Goal: Find contact information: Find contact information

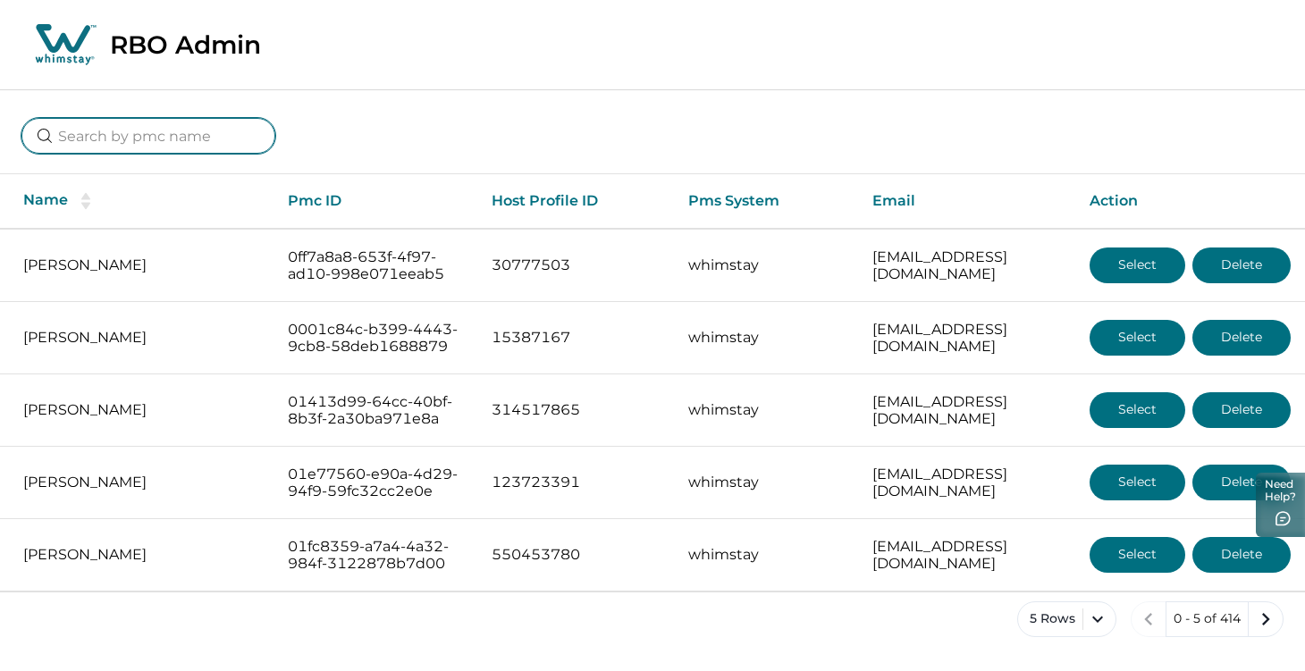
click at [196, 131] on input at bounding box center [148, 136] width 254 height 36
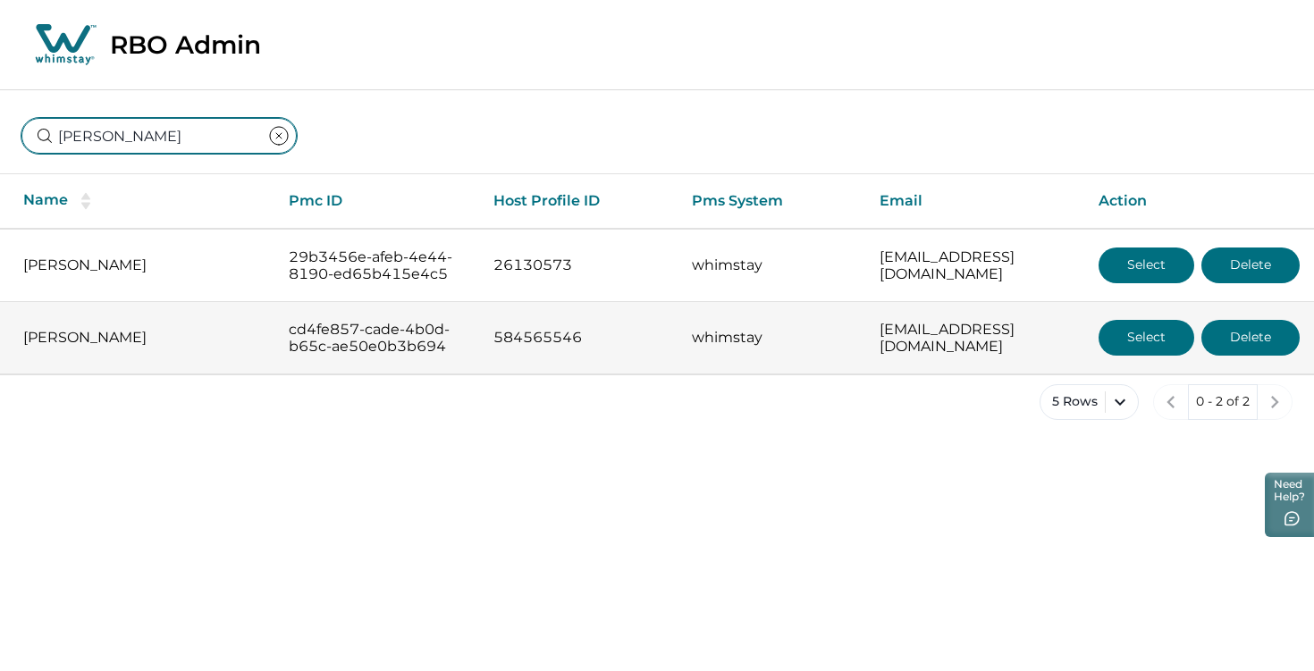
type input "[PERSON_NAME]"
click at [1157, 352] on button "Select" at bounding box center [1147, 338] width 96 height 36
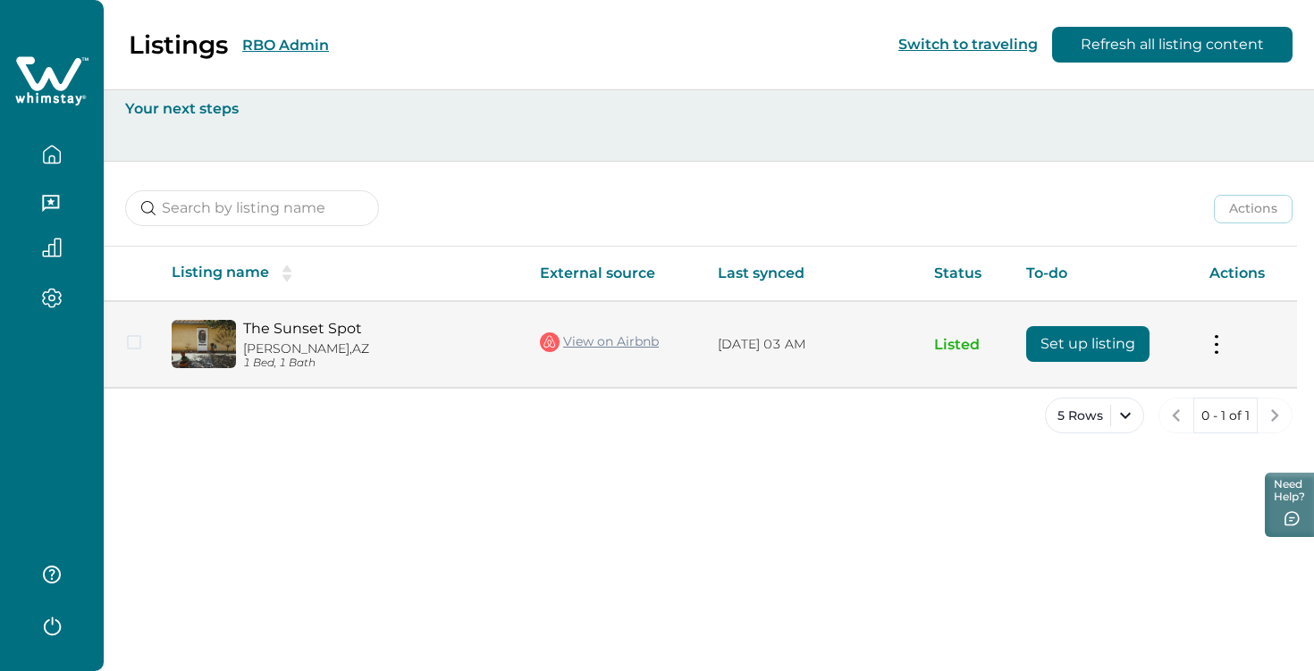
click at [1108, 346] on button "Set up listing" at bounding box center [1087, 344] width 123 height 36
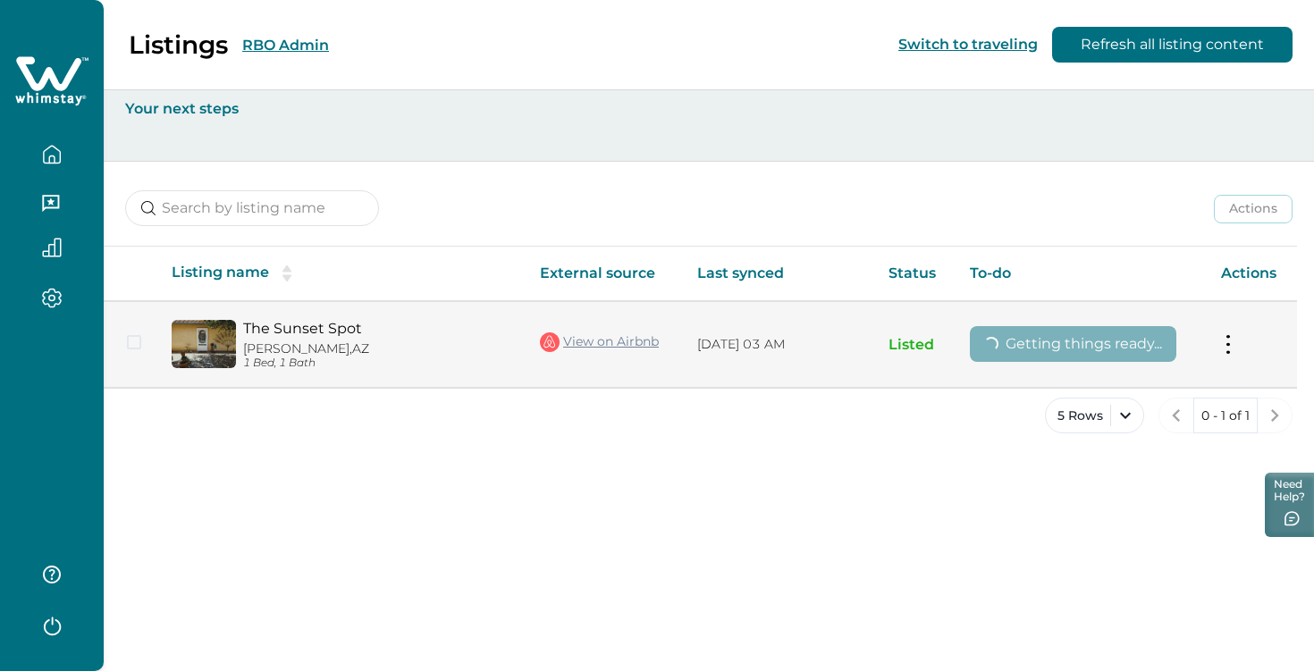
click at [1228, 349] on button at bounding box center [1228, 344] width 14 height 19
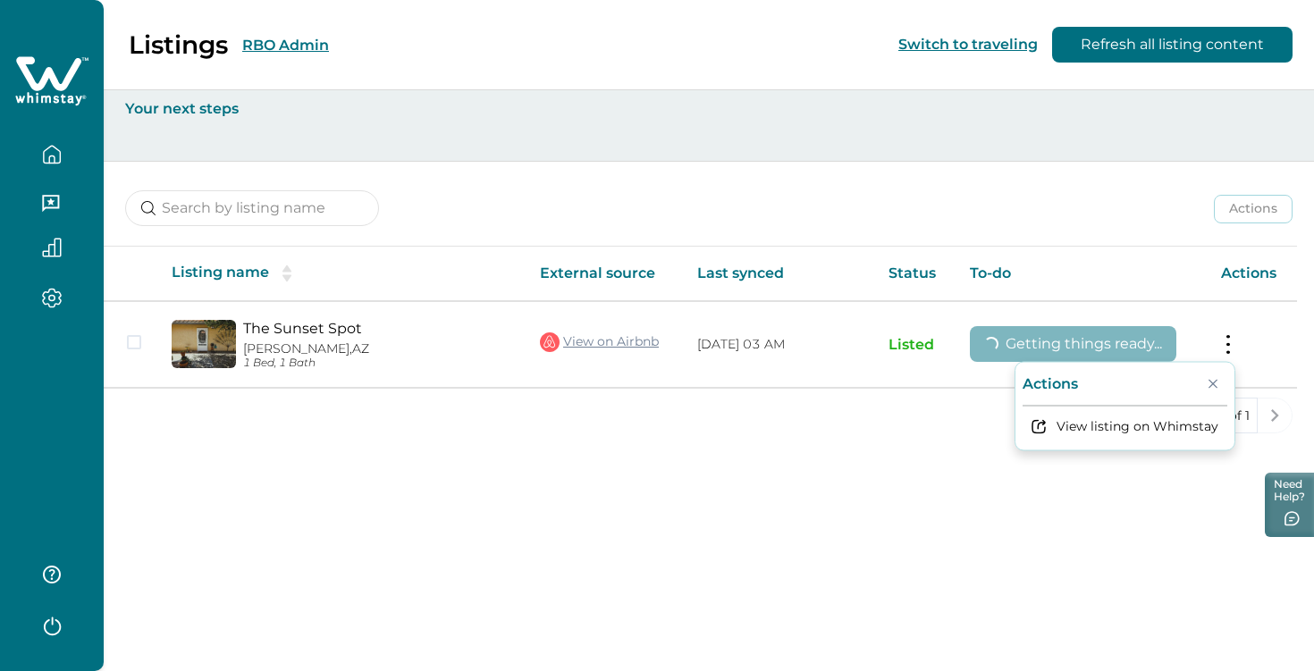
click at [884, 462] on div "Listings RBO Admin Switch to traveling Refresh all listing content Your next st…" at bounding box center [709, 335] width 1210 height 671
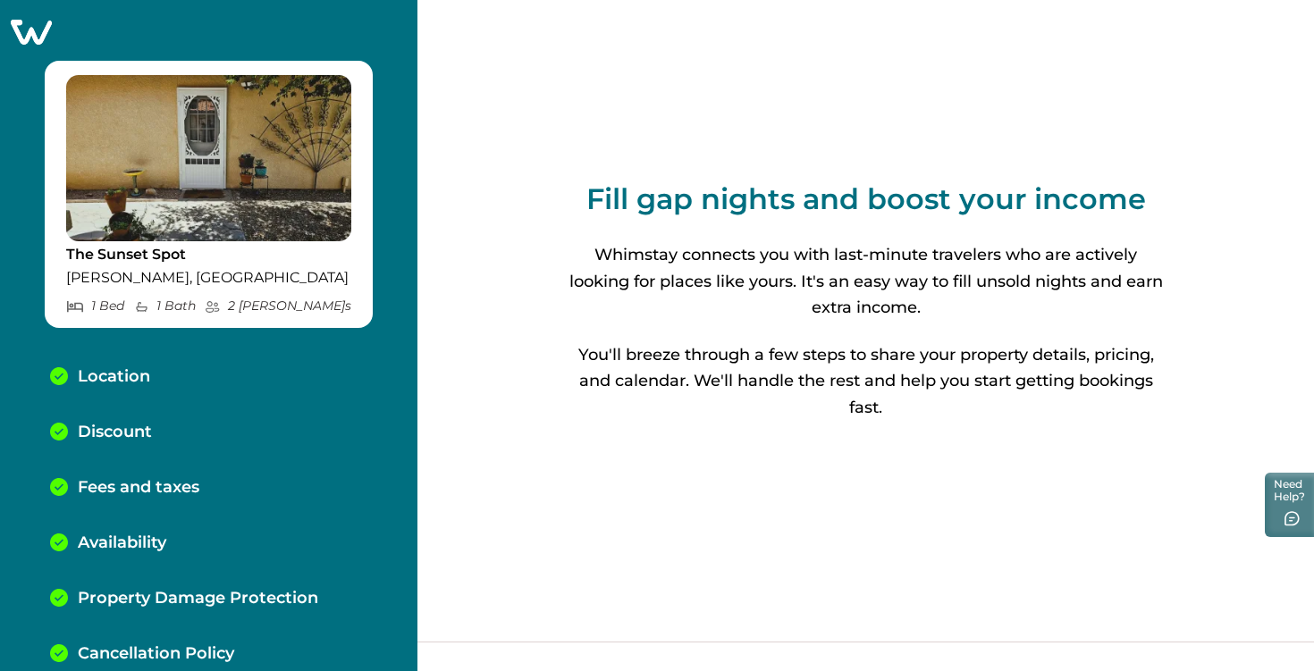
scroll to position [139, 0]
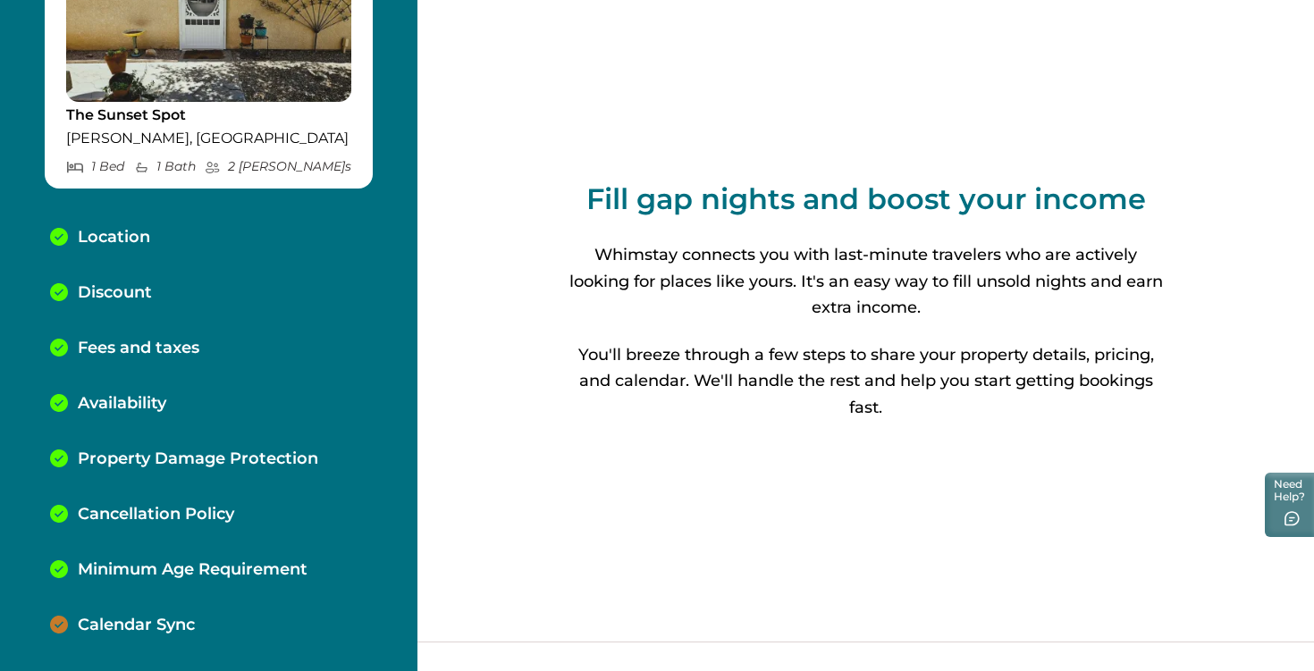
click at [160, 612] on div "Calendar Sync" at bounding box center [209, 625] width 346 height 55
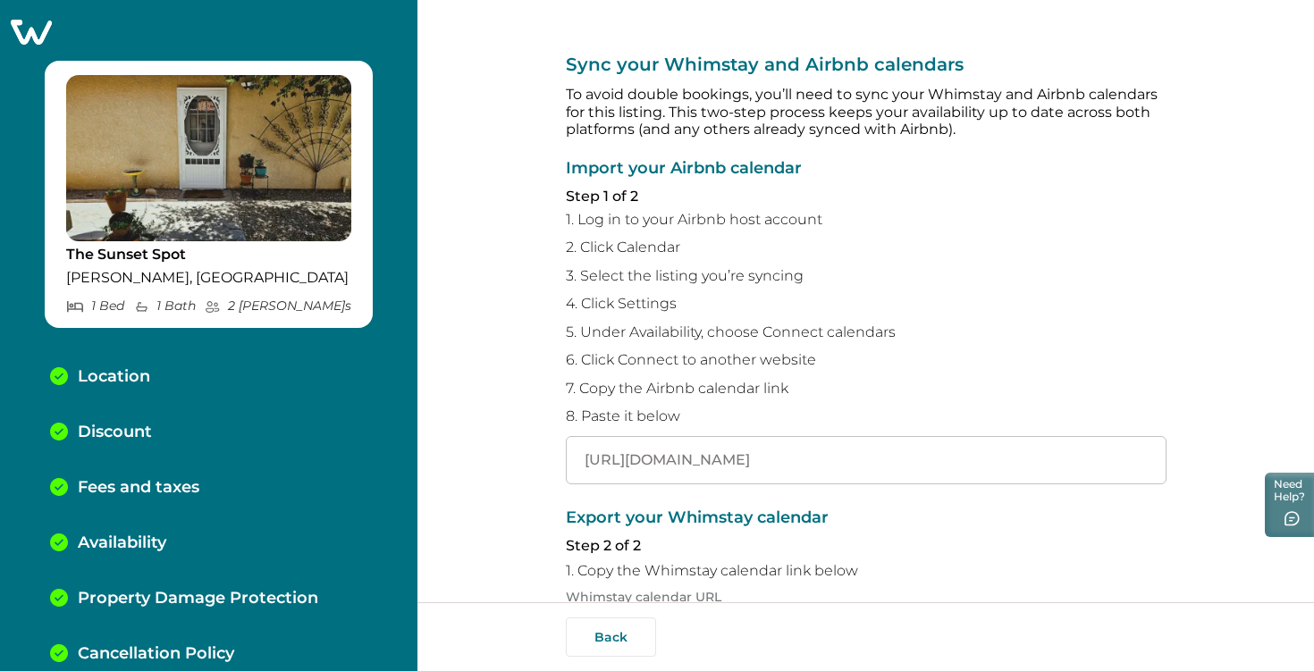
click at [43, 30] on icon at bounding box center [31, 32] width 44 height 28
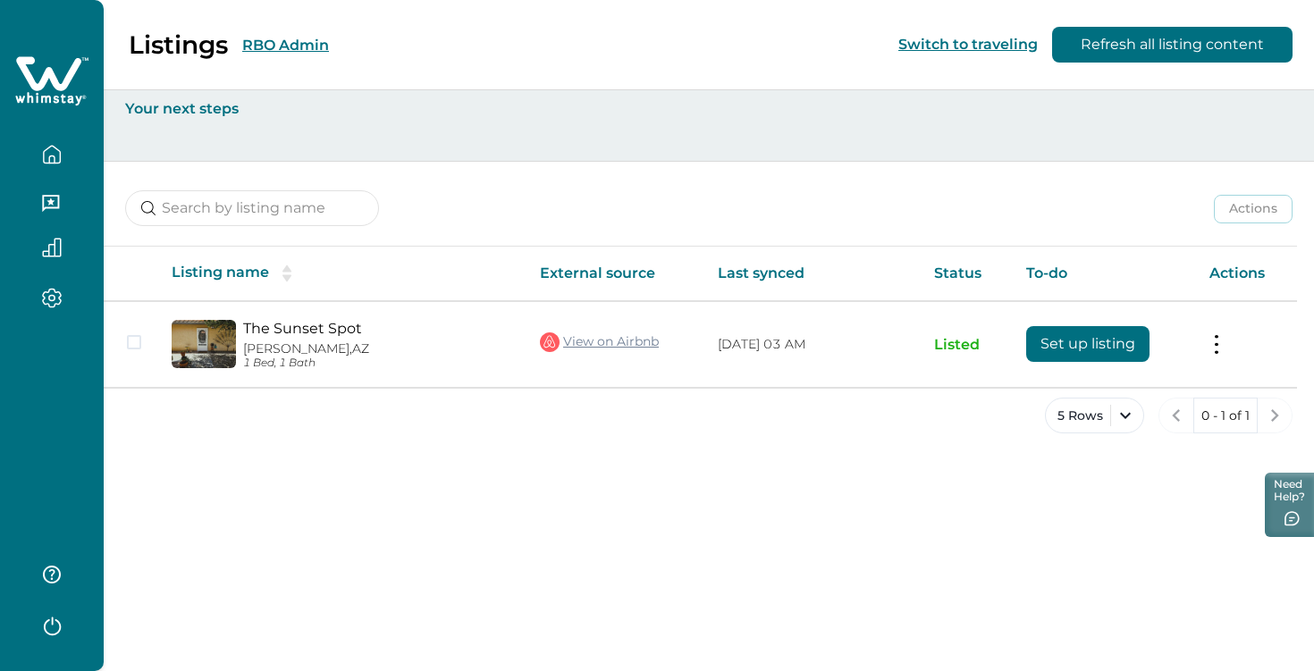
click at [587, 464] on div "Listings RBO Admin Switch to traveling Refresh all listing content Your next st…" at bounding box center [709, 335] width 1210 height 671
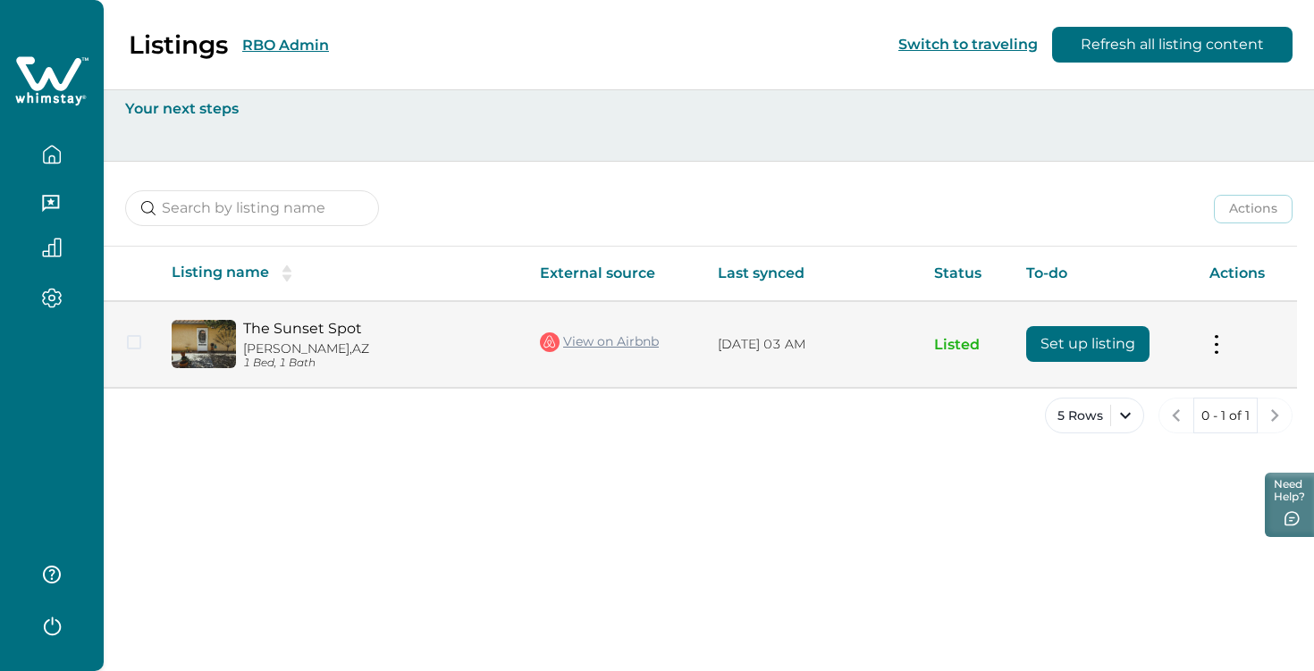
click at [1201, 333] on td "Actions View listing on Whimstay" at bounding box center [1246, 344] width 102 height 87
click at [1211, 335] on button at bounding box center [1216, 344] width 14 height 19
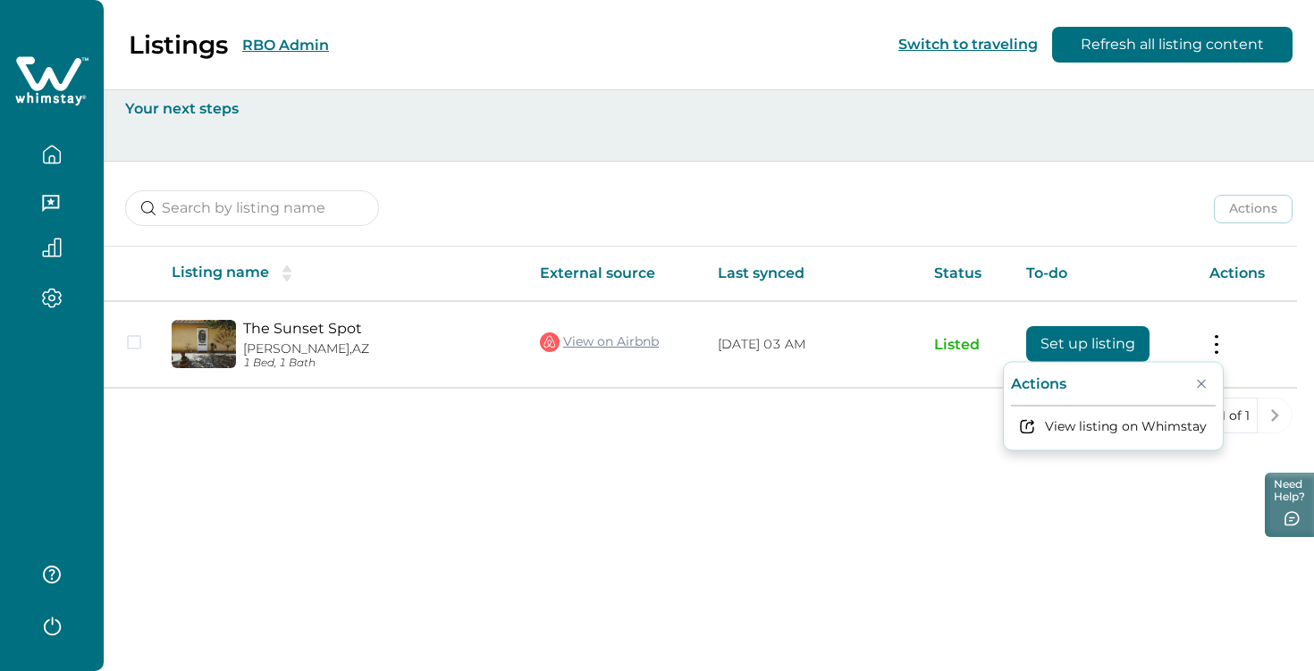
click at [826, 551] on div "Listings RBO Admin Switch to traveling Refresh all listing content Your next st…" at bounding box center [709, 335] width 1210 height 671
click at [627, 494] on div "Listings RBO Admin Switch to traveling Refresh all listing content Your next st…" at bounding box center [709, 335] width 1210 height 671
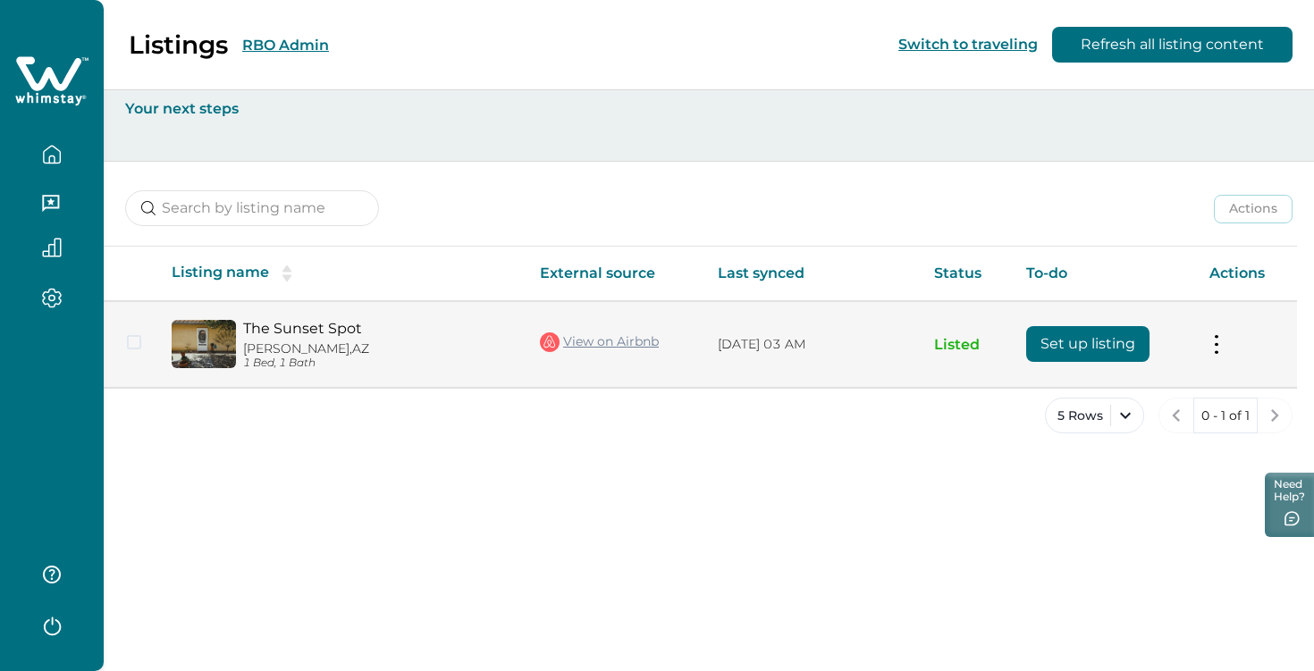
click at [1217, 337] on button at bounding box center [1216, 344] width 14 height 19
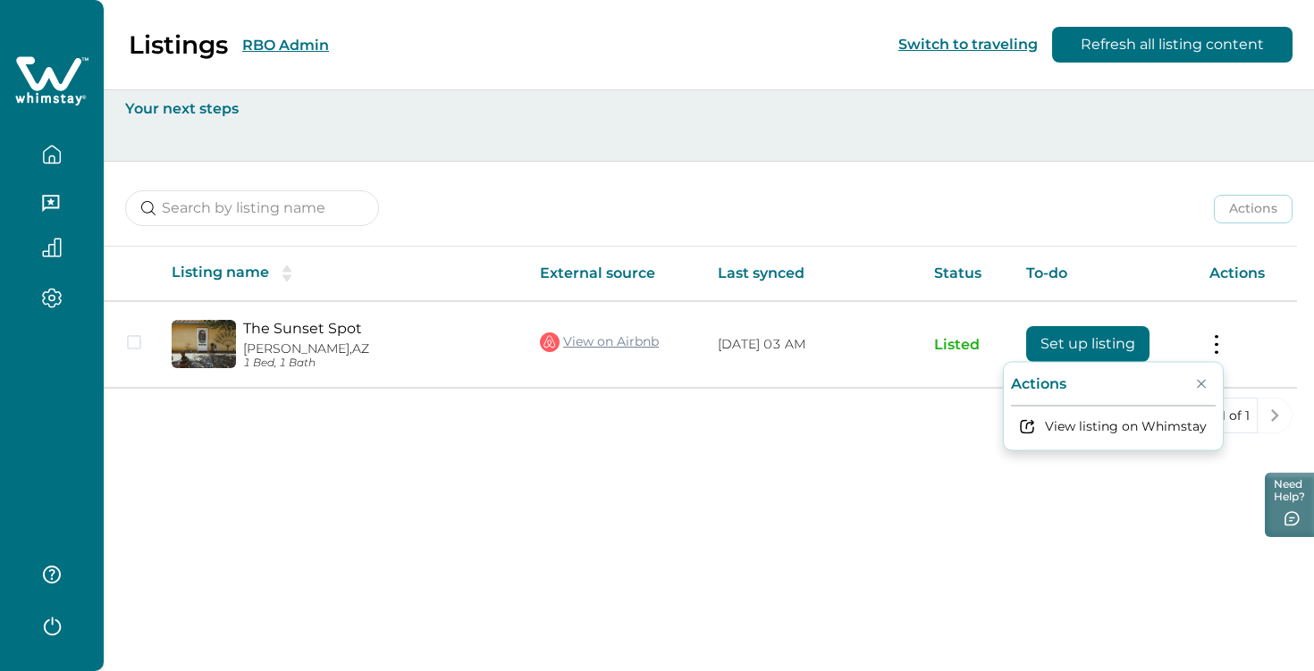
click at [1087, 482] on div "Listings RBO Admin Switch to traveling Refresh all listing content Your next st…" at bounding box center [709, 335] width 1210 height 671
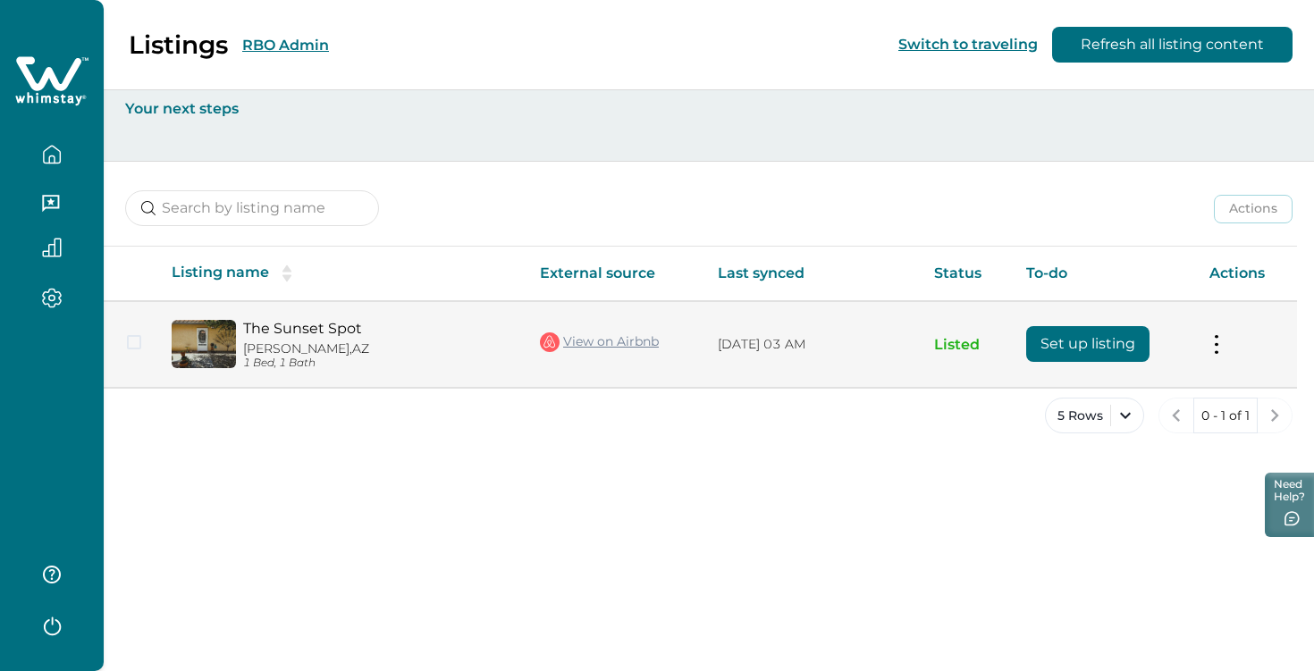
click at [1091, 341] on button "Set up listing" at bounding box center [1087, 344] width 123 height 36
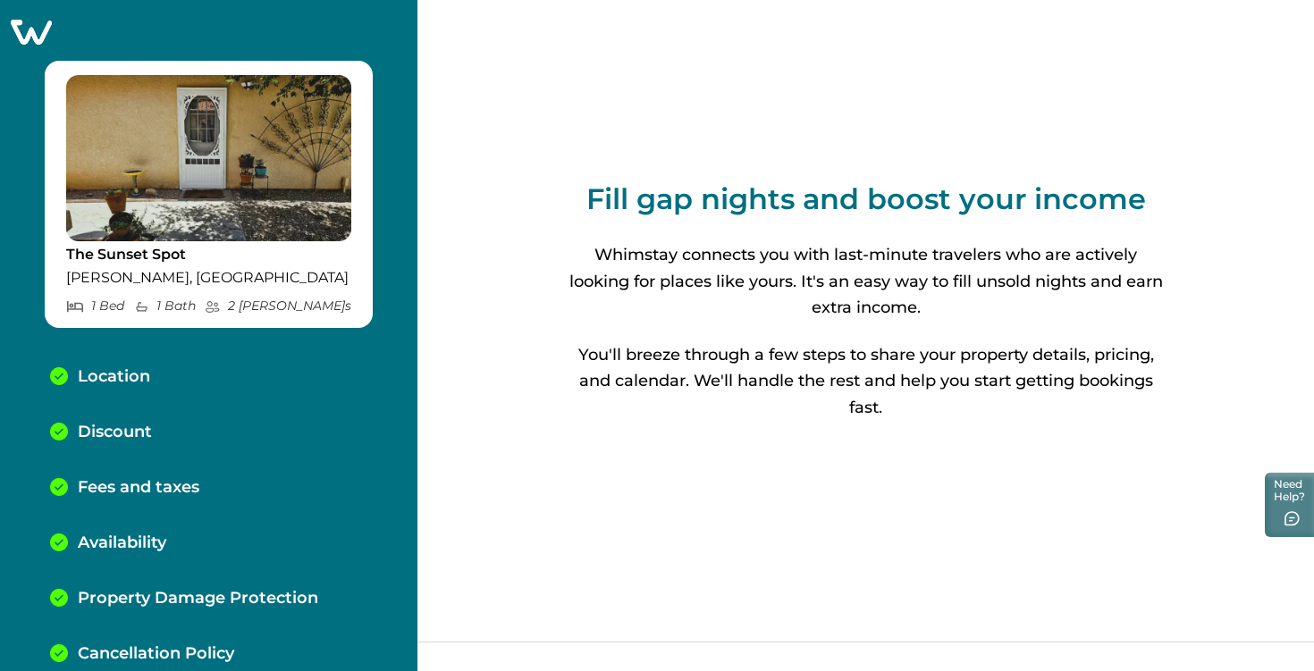
scroll to position [139, 0]
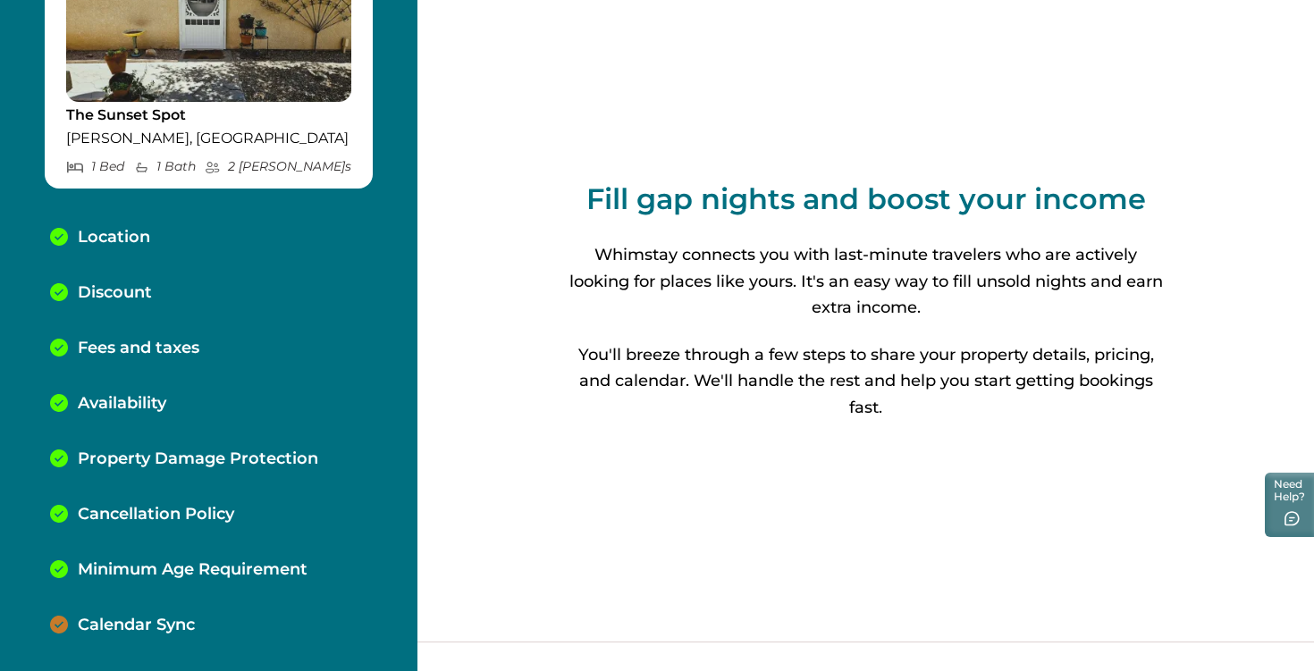
click at [131, 612] on div "Calendar Sync" at bounding box center [209, 625] width 346 height 55
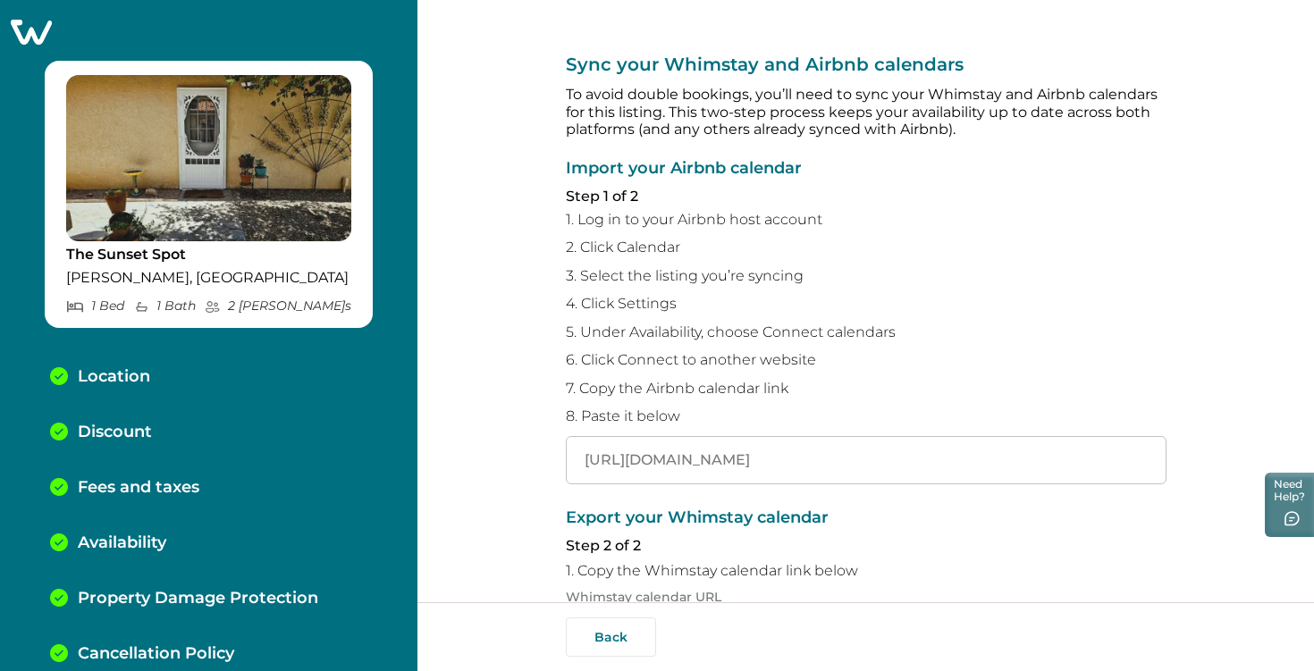
click at [41, 28] on icon at bounding box center [31, 32] width 41 height 25
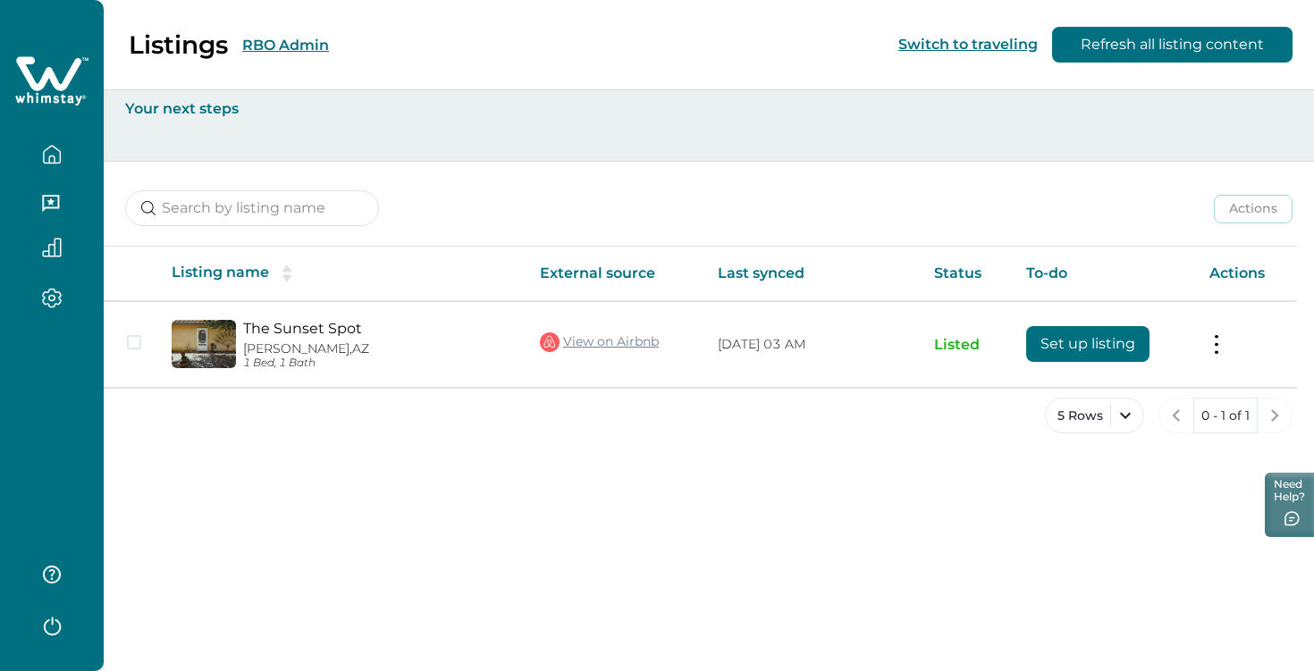
click at [1026, 543] on div "Listings RBO Admin Switch to traveling Refresh all listing content Your next st…" at bounding box center [709, 335] width 1210 height 671
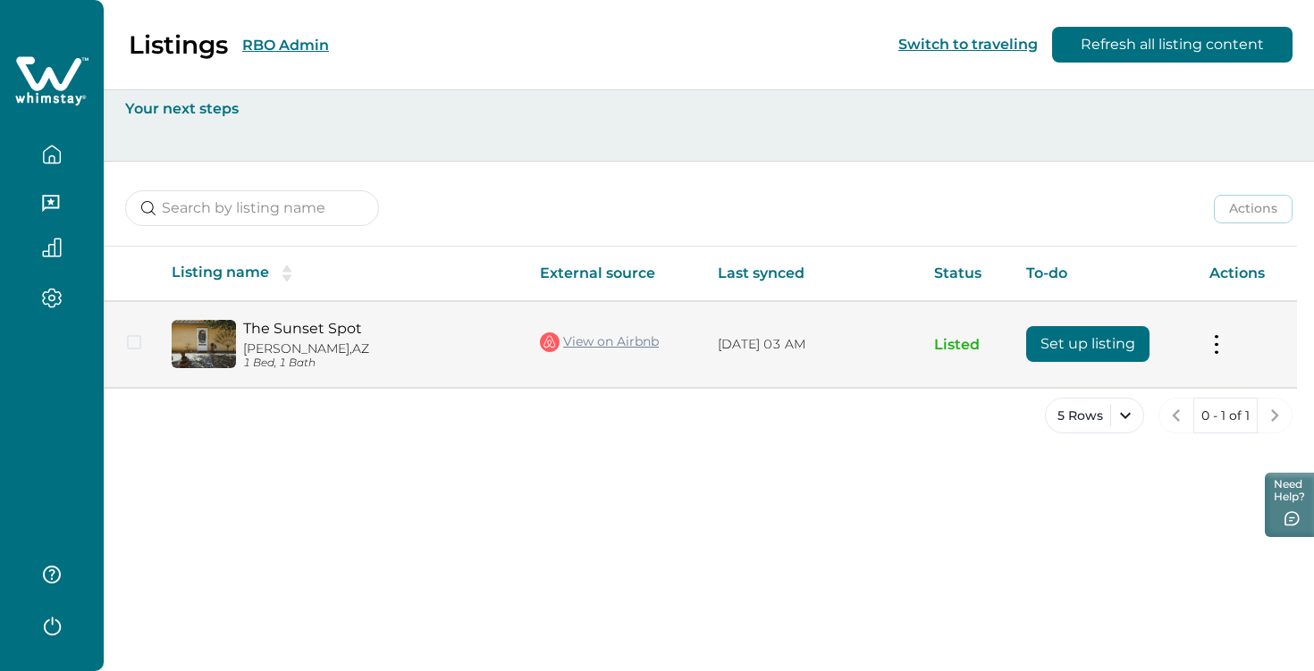
click at [1215, 345] on button at bounding box center [1216, 344] width 14 height 19
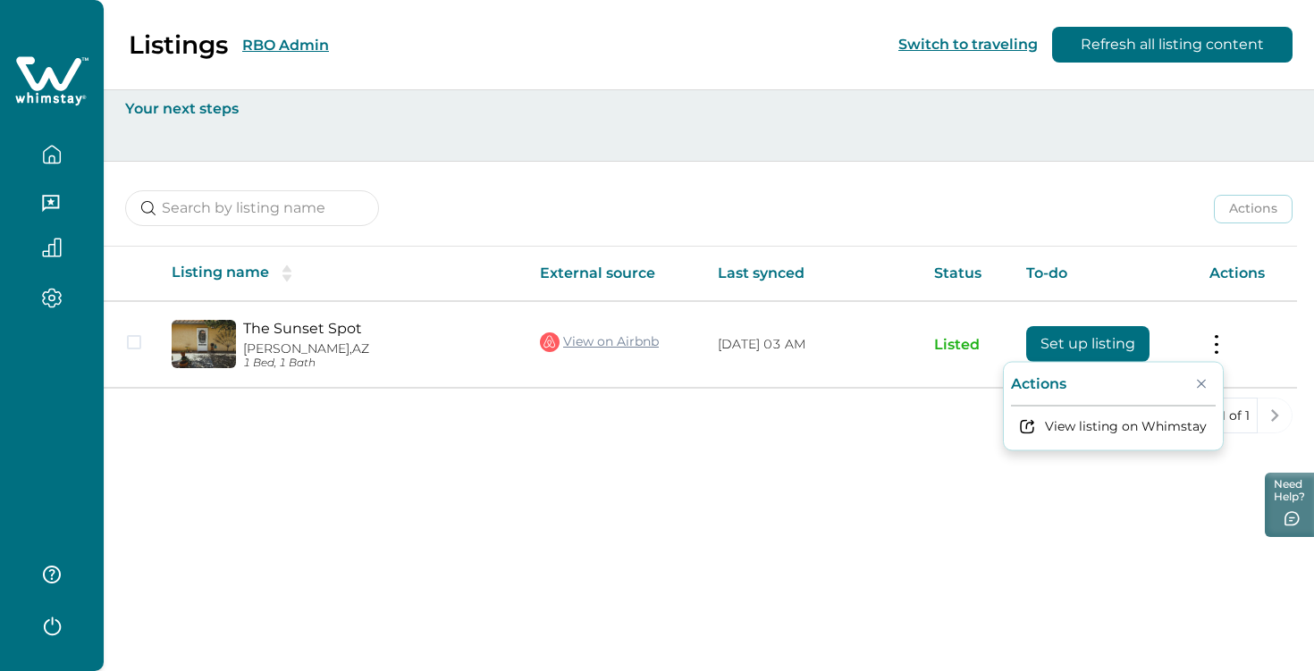
click at [986, 518] on div "Listings RBO Admin Switch to traveling Refresh all listing content Your next st…" at bounding box center [709, 335] width 1210 height 671
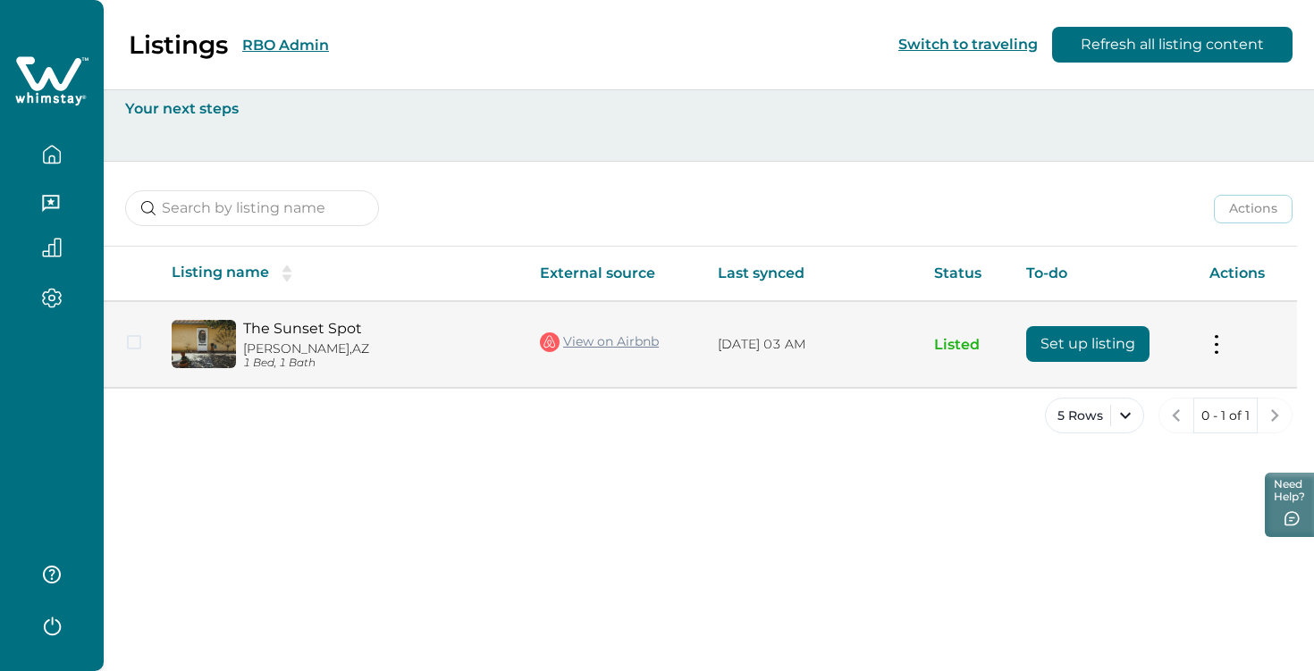
click at [1077, 348] on button "Set up listing" at bounding box center [1087, 344] width 123 height 36
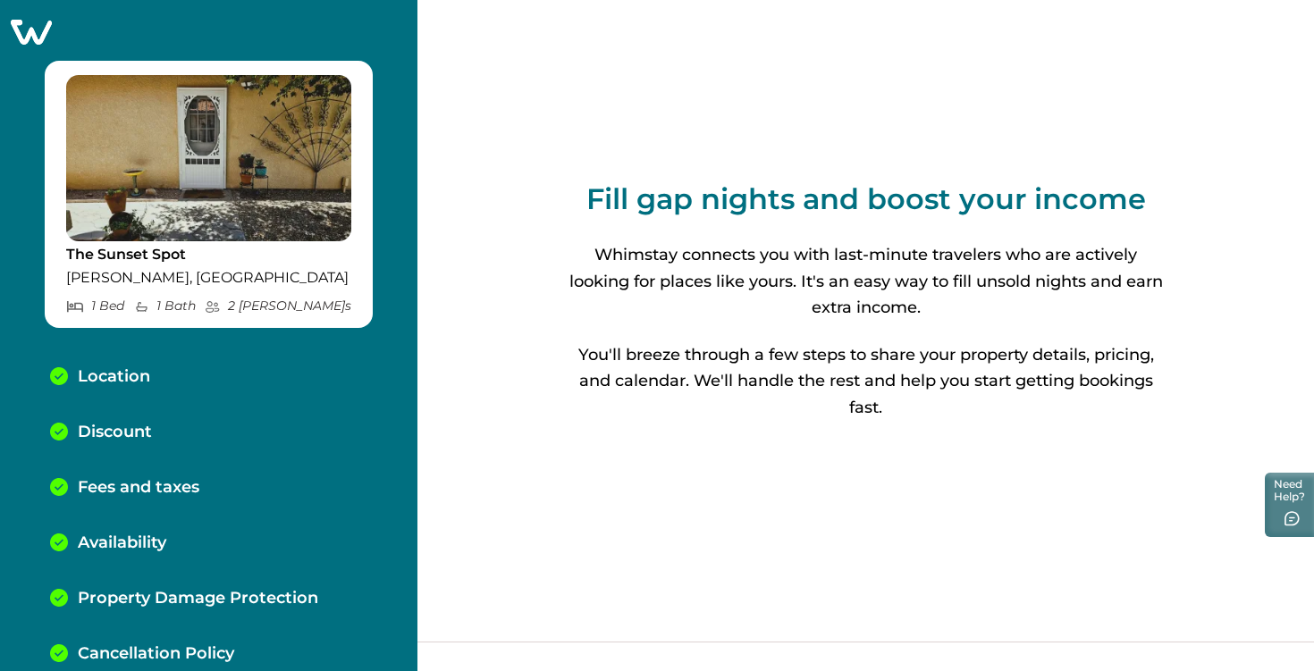
scroll to position [139, 0]
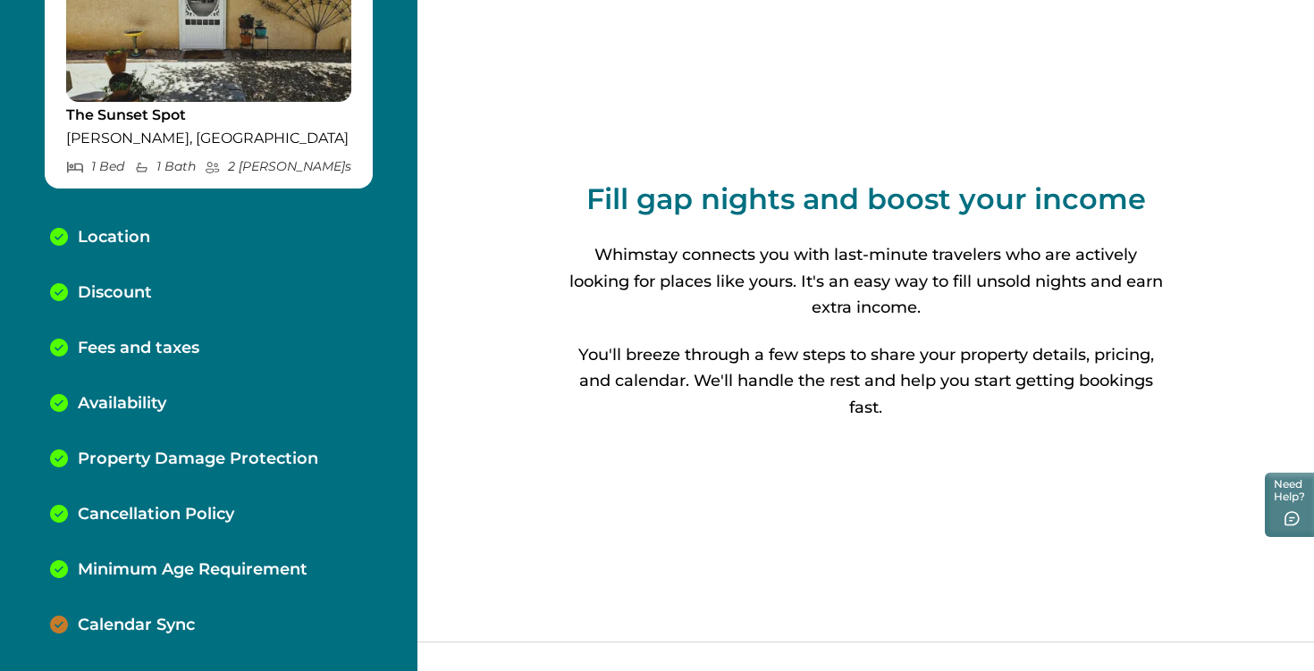
click at [301, 612] on div "Calendar Sync" at bounding box center [209, 625] width 346 height 55
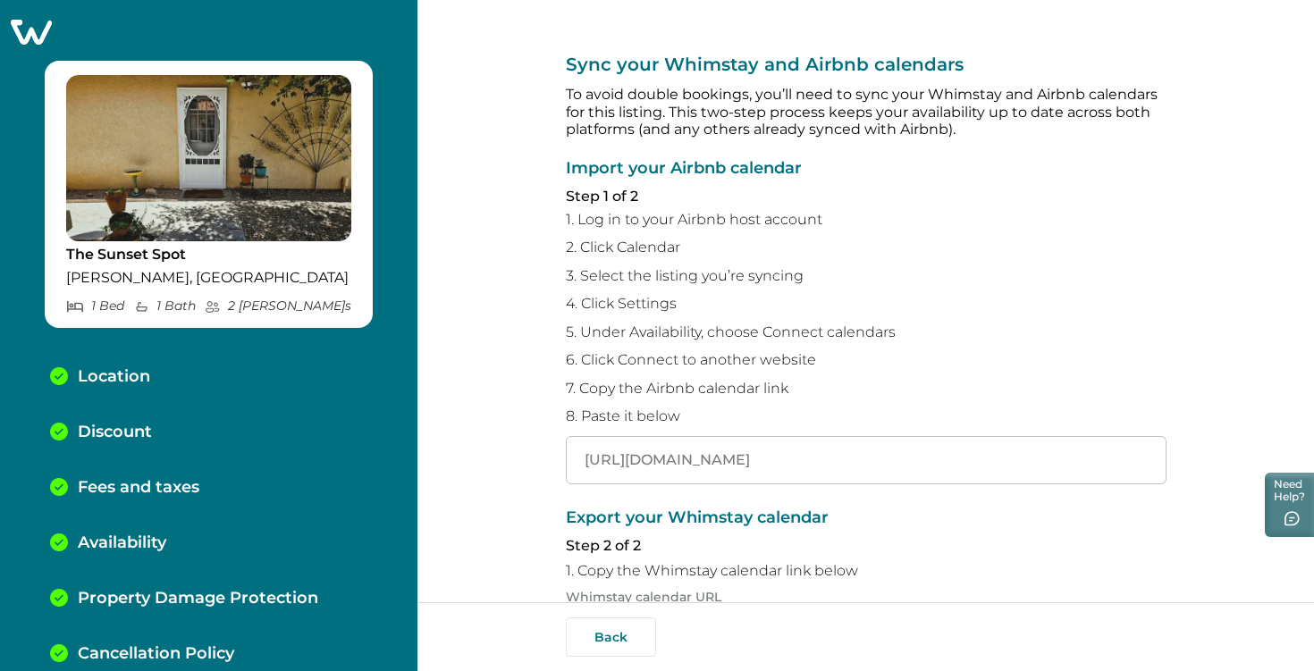
click at [6, 49] on div "The Sunset Spot [PERSON_NAME], [GEOGRAPHIC_DATA] 1 Bed 1 Bath 2 Max Guest s Loc…" at bounding box center [208, 335] width 417 height 671
click at [14, 42] on icon at bounding box center [31, 32] width 41 height 25
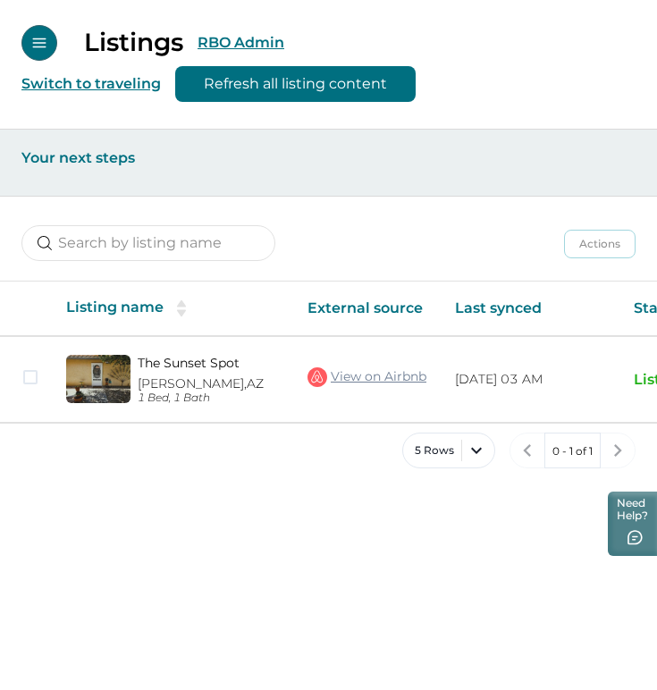
click at [225, 37] on button "RBO Admin" at bounding box center [241, 42] width 87 height 17
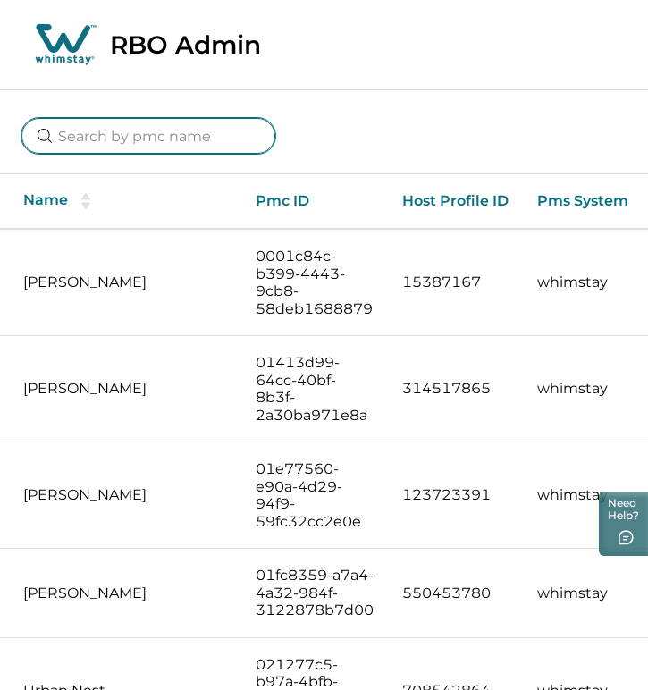
click at [106, 139] on input at bounding box center [148, 136] width 254 height 36
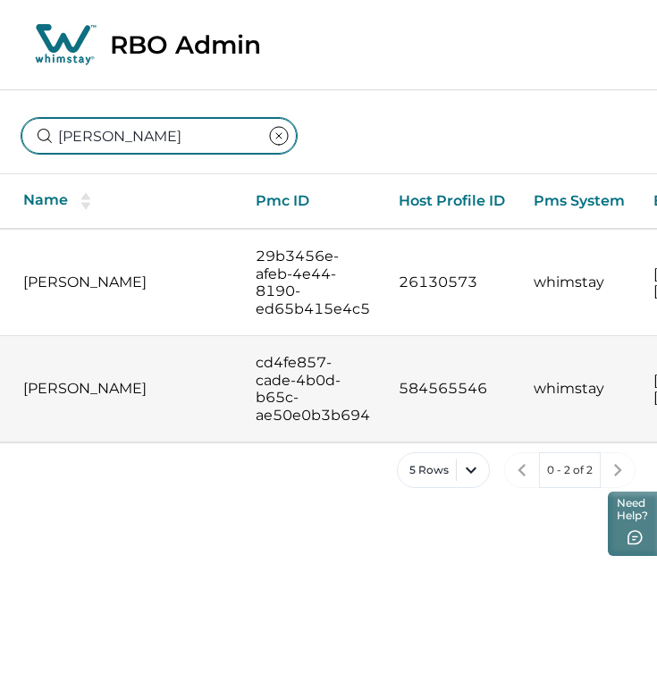
type input "[PERSON_NAME]"
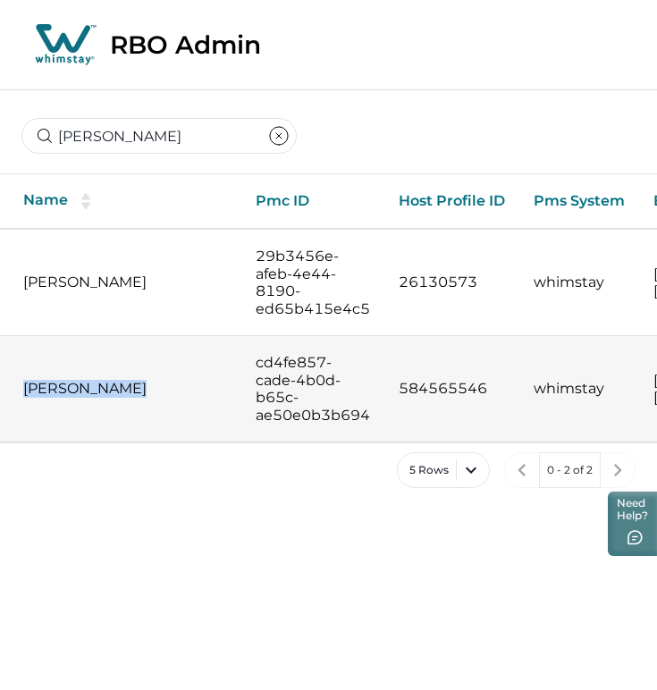
drag, startPoint x: 143, startPoint y: 392, endPoint x: 13, endPoint y: 392, distance: 129.6
click at [13, 392] on td "[PERSON_NAME]" at bounding box center [120, 389] width 241 height 106
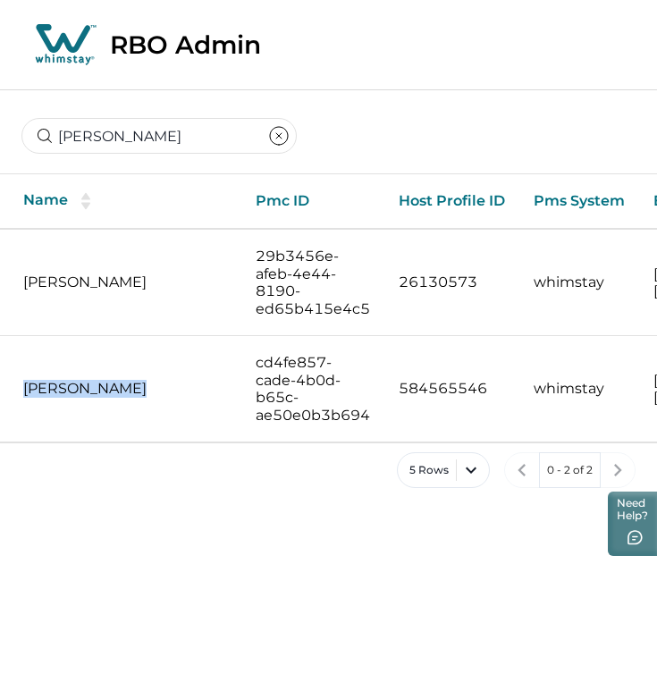
copy p "[PERSON_NAME]"
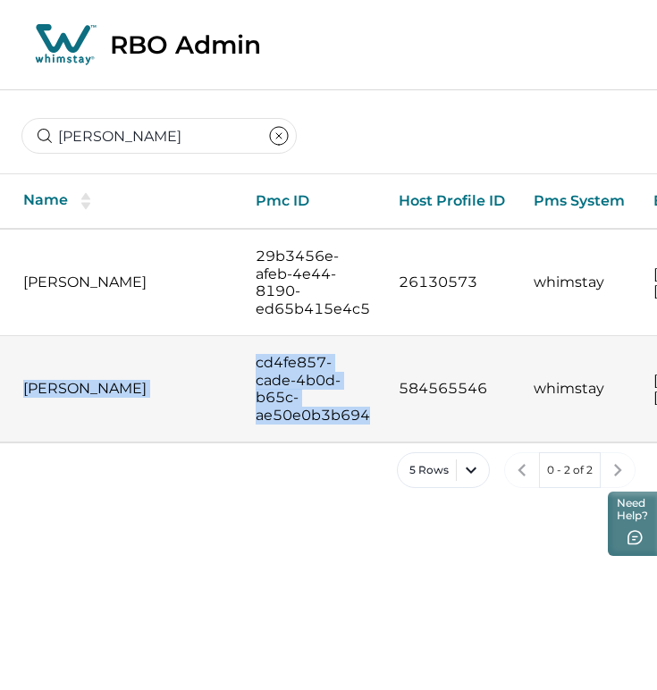
drag, startPoint x: 375, startPoint y: 415, endPoint x: 238, endPoint y: 366, distance: 145.0
click at [238, 366] on tr "[PERSON_NAME] cd4fe857-cade-4b0d-b65c-ae50e0b3b694 584565546 whimstay [EMAIL_AD…" at bounding box center [516, 389] width 1032 height 106
click at [238, 366] on td "[PERSON_NAME]" at bounding box center [120, 389] width 241 height 106
drag, startPoint x: 381, startPoint y: 415, endPoint x: 263, endPoint y: 354, distance: 132.7
click at [263, 354] on td "cd4fe857-cade-4b0d-b65c-ae50e0b3b694" at bounding box center [312, 389] width 143 height 106
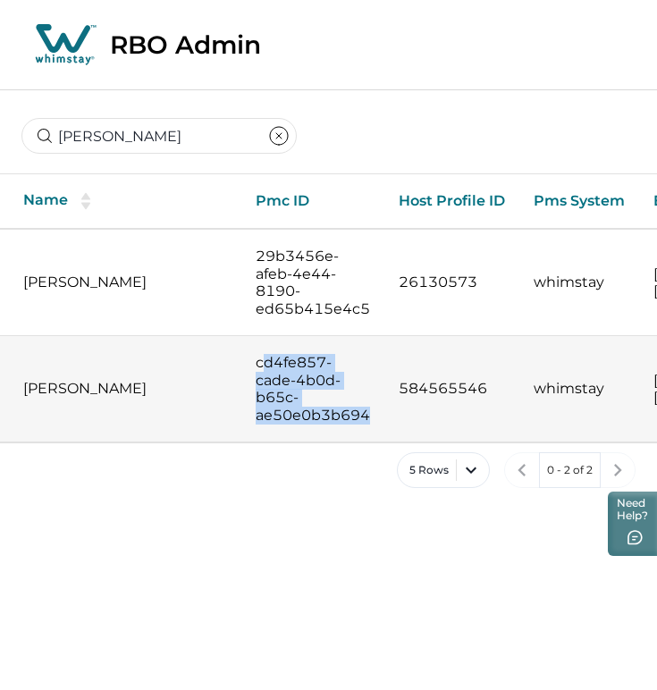
click at [375, 410] on td "cd4fe857-cade-4b0d-b65c-ae50e0b3b694" at bounding box center [312, 389] width 143 height 106
drag, startPoint x: 371, startPoint y: 414, endPoint x: 255, endPoint y: 364, distance: 126.5
click at [255, 364] on td "cd4fe857-cade-4b0d-b65c-ae50e0b3b694" at bounding box center [312, 389] width 143 height 106
copy p "cd4fe857-cade-4b0d-b65c-ae50e0b3b694"
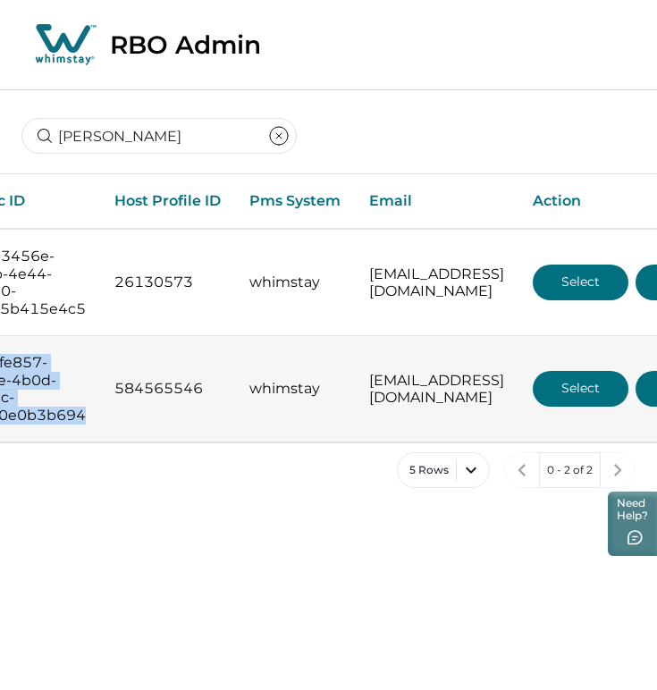
scroll to position [0, 314]
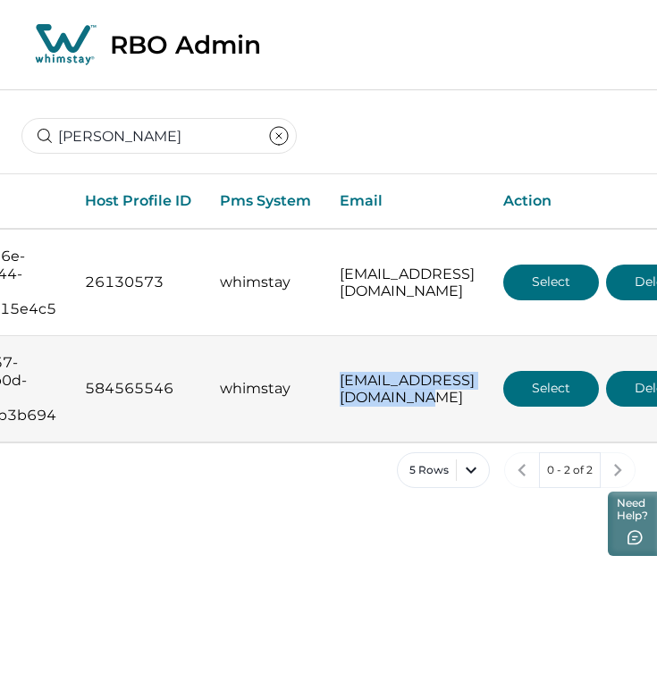
drag, startPoint x: 551, startPoint y: 388, endPoint x: 337, endPoint y: 388, distance: 213.6
click at [337, 388] on td "[EMAIL_ADDRESS][DOMAIN_NAME]" at bounding box center [407, 389] width 164 height 106
copy p "[EMAIL_ADDRESS][DOMAIN_NAME]"
